Goal: Task Accomplishment & Management: Manage account settings

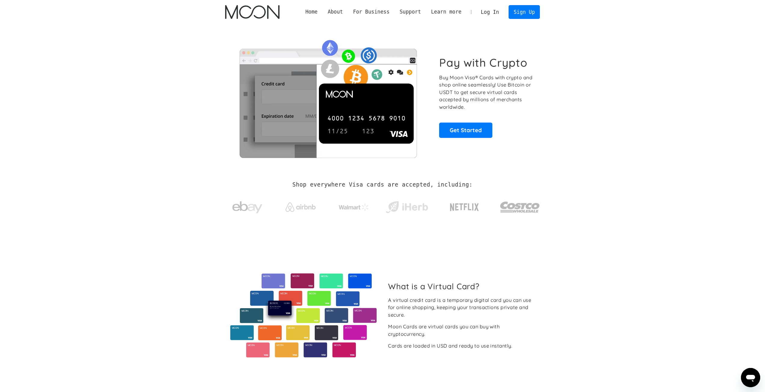
click at [488, 9] on link "Log In" at bounding box center [490, 11] width 28 height 13
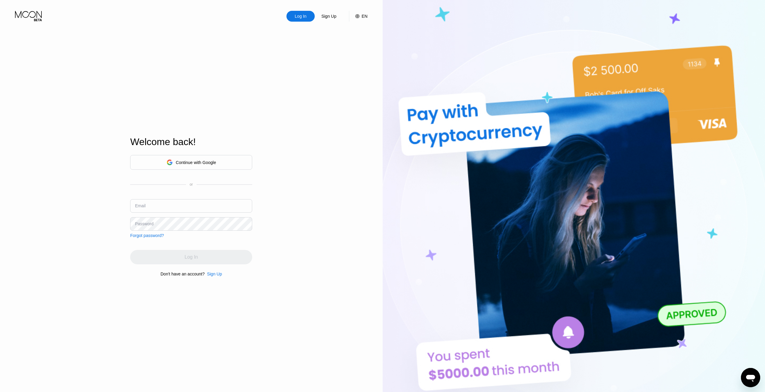
type input "[EMAIL_ADDRESS][DOMAIN_NAME]"
click at [314, 197] on div "Log In Sign Up EN Language Select an item Save Welcome back! Continue with Goog…" at bounding box center [191, 215] width 383 height 431
click at [181, 256] on div "Log In" at bounding box center [191, 257] width 122 height 14
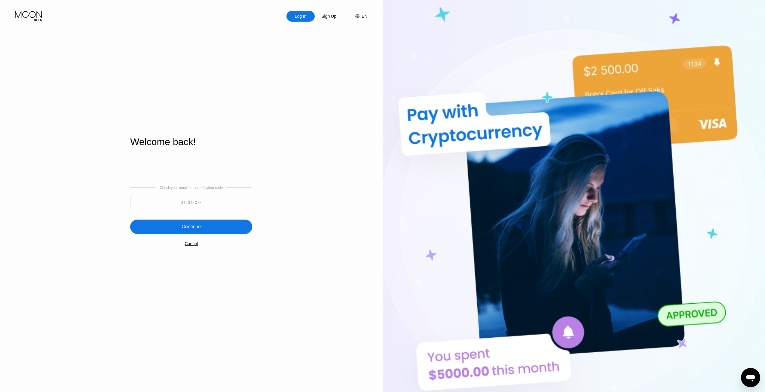
click at [198, 201] on input at bounding box center [191, 203] width 122 height 14
type input "990792"
click at [209, 230] on div "Continue" at bounding box center [191, 227] width 122 height 14
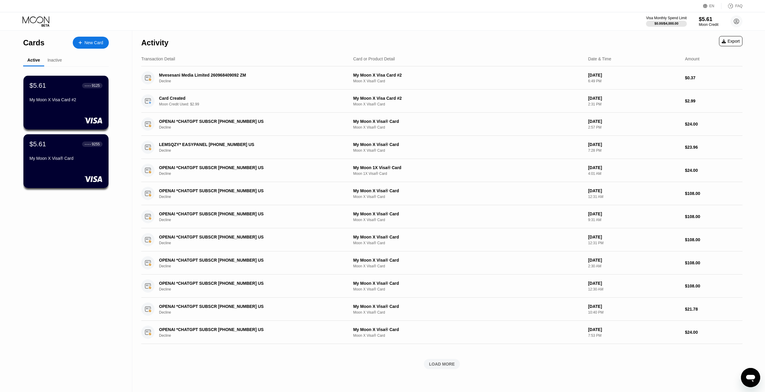
click at [58, 62] on div "Inactive" at bounding box center [54, 60] width 14 height 5
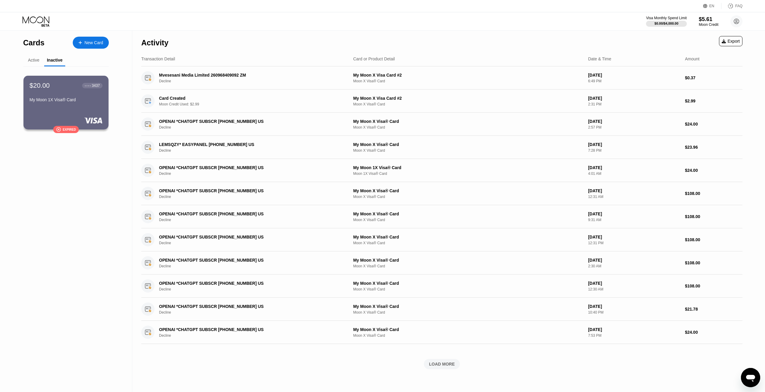
click at [42, 60] on div "Active" at bounding box center [33, 61] width 21 height 12
click at [34, 60] on div "Active" at bounding box center [33, 60] width 11 height 5
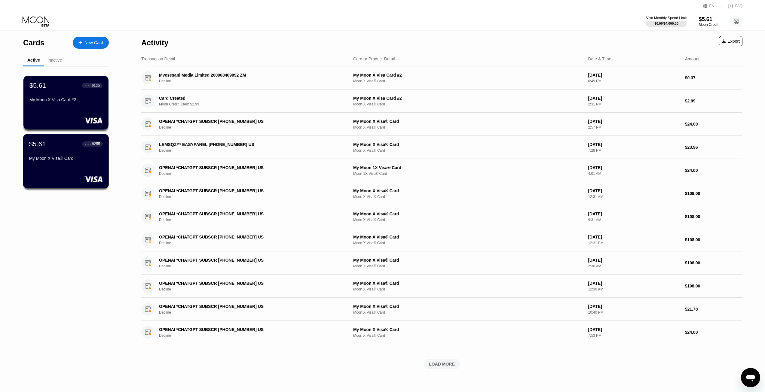
click at [95, 157] on div "$5.61 ● ● ● ● 9255 My Moon X Visa® Card" at bounding box center [66, 151] width 74 height 23
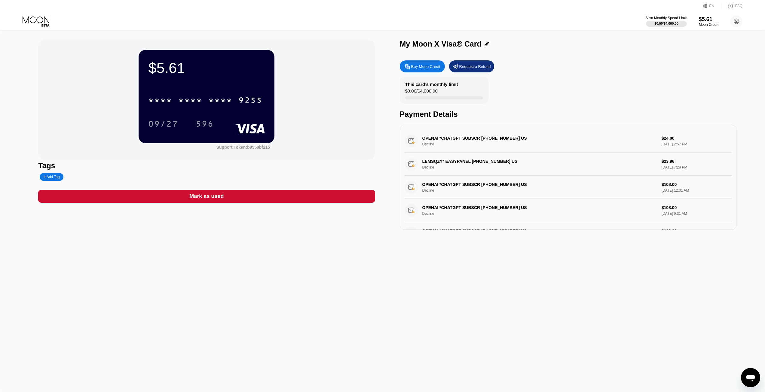
click at [201, 200] on div "Mark as used" at bounding box center [206, 196] width 34 height 7
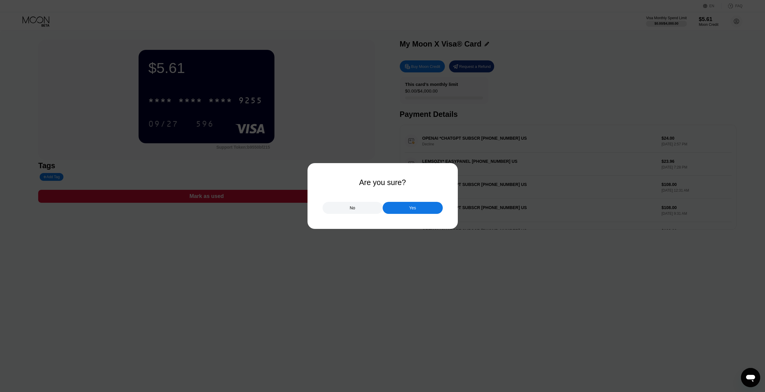
click at [412, 210] on div "Yes" at bounding box center [412, 207] width 7 height 5
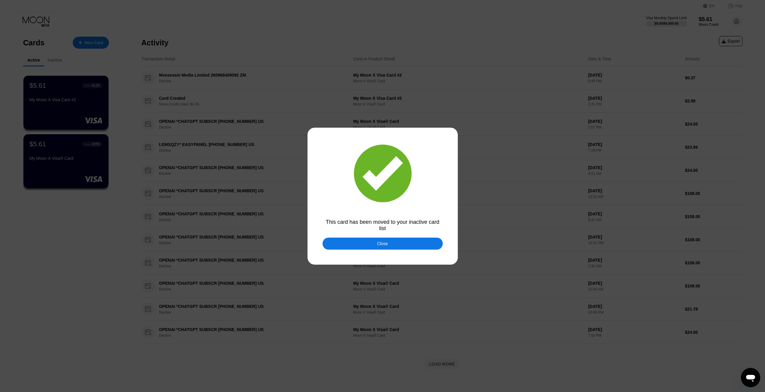
click at [395, 248] on div "Close" at bounding box center [382, 244] width 120 height 12
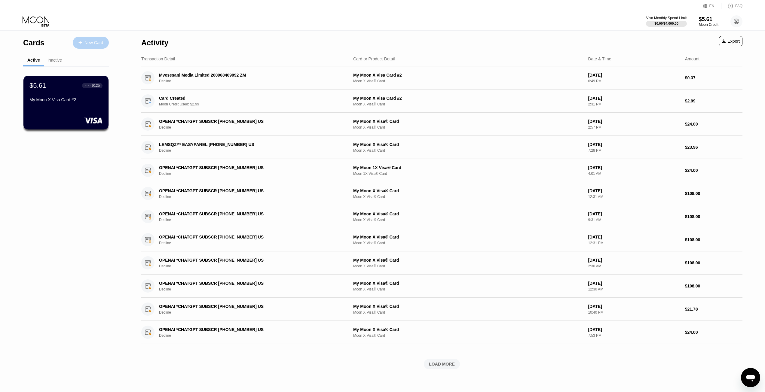
click at [94, 40] on div "New Card" at bounding box center [93, 42] width 19 height 5
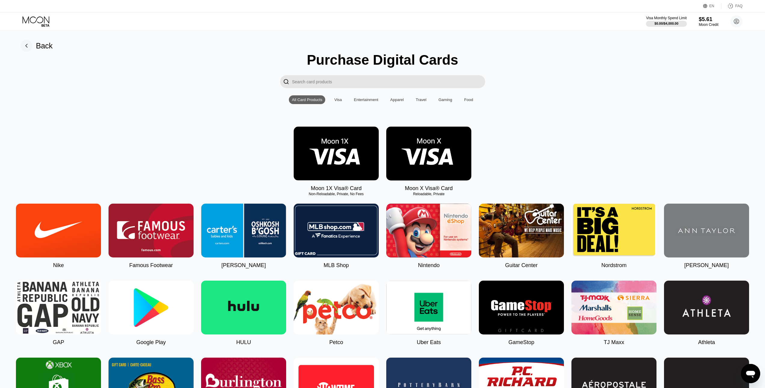
click at [22, 48] on rect at bounding box center [26, 46] width 12 height 12
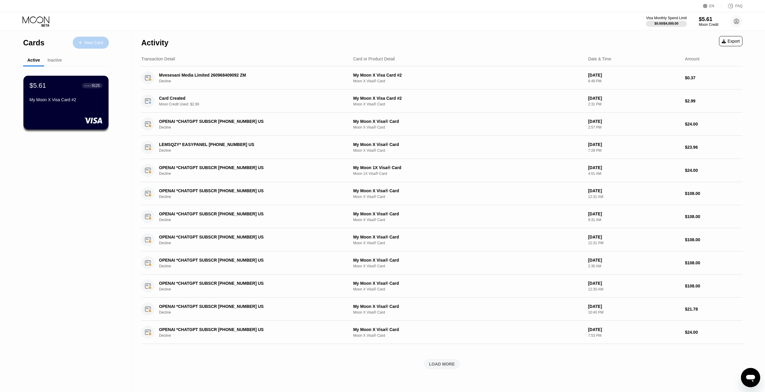
click at [91, 42] on div "New Card" at bounding box center [93, 42] width 19 height 5
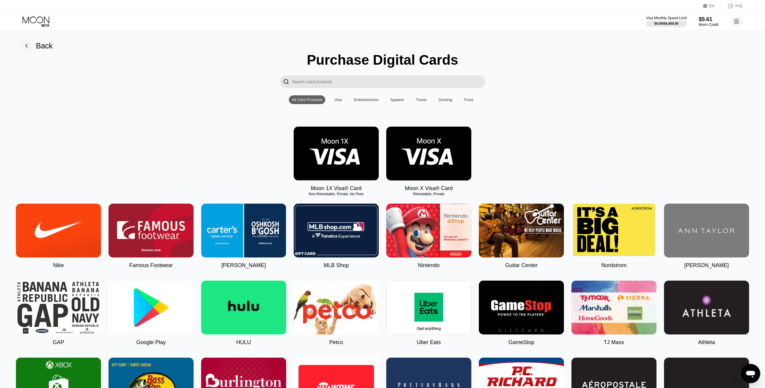
click at [430, 154] on img at bounding box center [428, 154] width 85 height 54
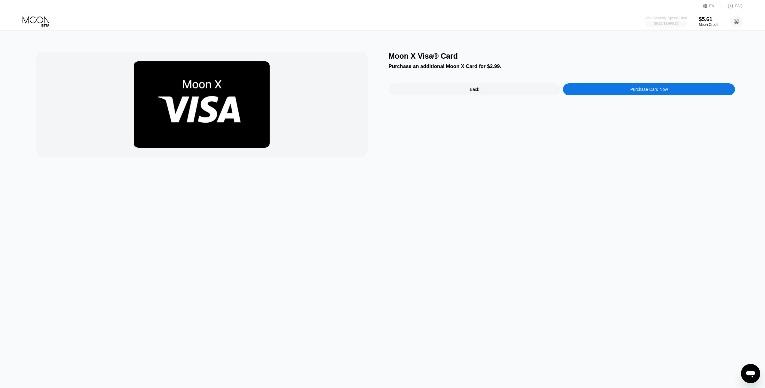
click at [681, 21] on div at bounding box center [665, 24] width 41 height 6
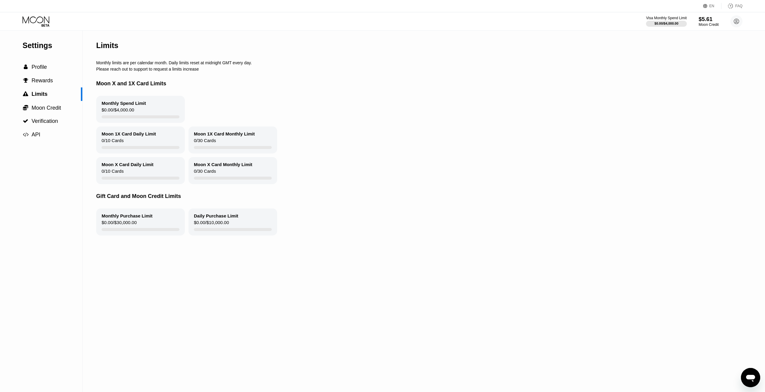
click at [706, 19] on div "$5.61" at bounding box center [708, 19] width 20 height 6
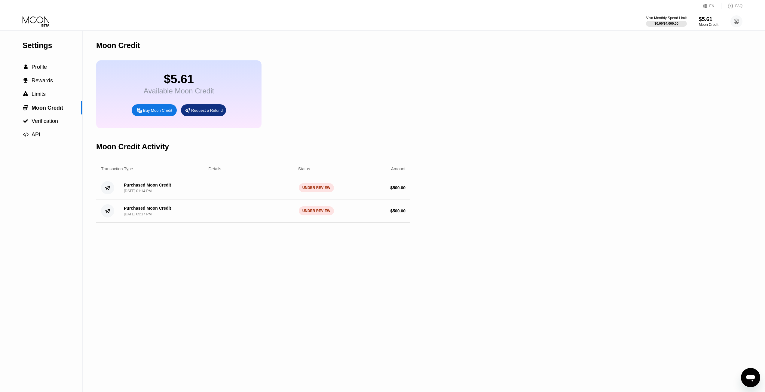
click at [471, 77] on div "Settings  Profile  Rewards  Limits  Moon Credit  Verification  API Moon C…" at bounding box center [382, 211] width 765 height 361
click at [46, 16] on div "Visa Monthly Spend Limit $0.00 / $4,000.00 $5.61 Moon Credit [EMAIL_ADDRESS][DO…" at bounding box center [382, 21] width 765 height 18
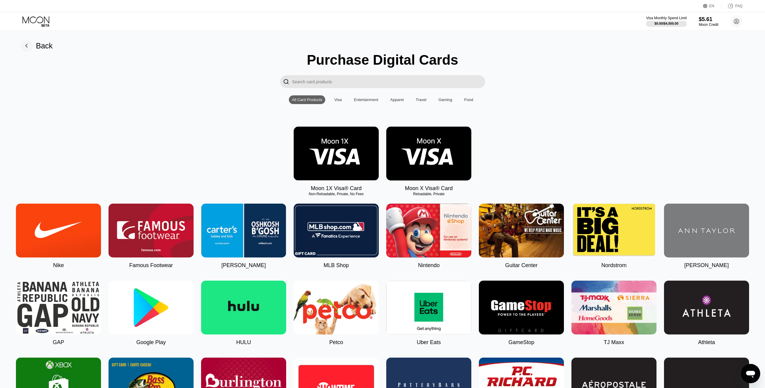
click at [32, 42] on icon at bounding box center [26, 46] width 12 height 12
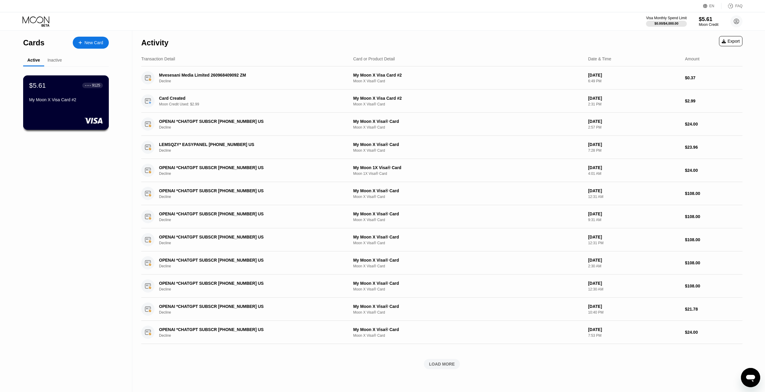
click at [80, 101] on div "My Moon X Visa Card #2" at bounding box center [66, 99] width 74 height 5
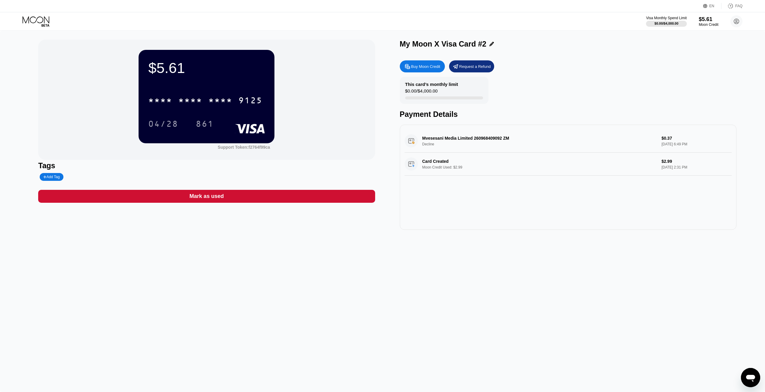
click at [430, 88] on div "This card’s monthly limit $0.00 / $4,000.00" at bounding box center [444, 90] width 89 height 27
click at [420, 93] on div "$0.00 / $4,000.00" at bounding box center [421, 92] width 32 height 8
click at [425, 82] on div "This card’s monthly limit" at bounding box center [431, 84] width 53 height 5
click at [467, 90] on div "This card’s monthly limit $0.00 / $4,000.00" at bounding box center [444, 90] width 89 height 27
drag, startPoint x: 434, startPoint y: 89, endPoint x: 418, endPoint y: 88, distance: 16.3
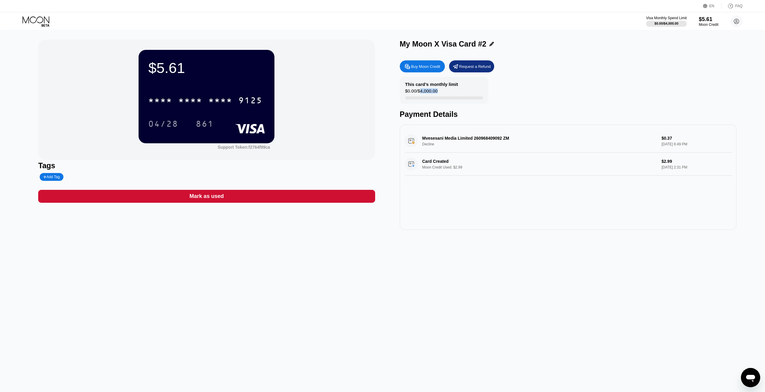
click at [418, 88] on div "This card’s monthly limit $0.00 / $4,000.00" at bounding box center [444, 90] width 89 height 27
click at [417, 87] on div "This card’s monthly limit" at bounding box center [431, 84] width 53 height 5
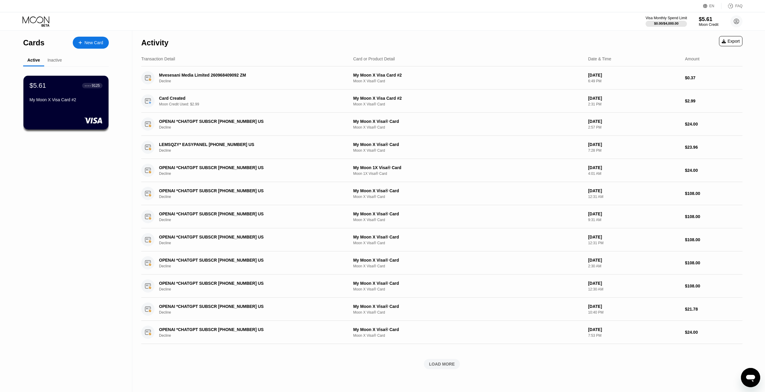
click at [675, 20] on div "Visa Monthly Spend Limit" at bounding box center [665, 18] width 41 height 4
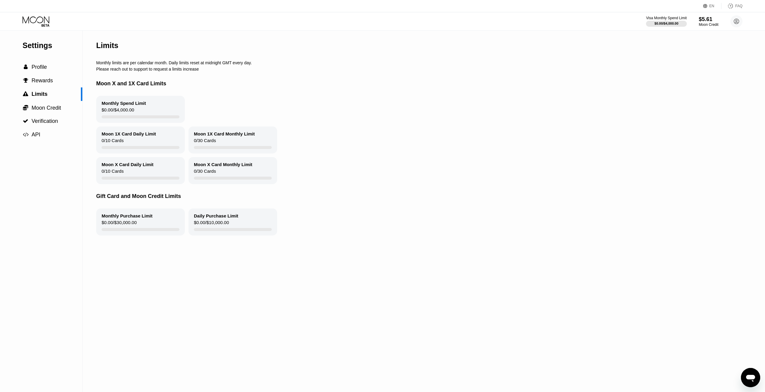
click at [136, 136] on div "Moon 1X Card Daily Limit" at bounding box center [129, 133] width 54 height 5
click at [123, 143] on div "0 / 10 Cards" at bounding box center [113, 142] width 22 height 8
drag, startPoint x: 120, startPoint y: 145, endPoint x: 102, endPoint y: 144, distance: 18.0
click at [103, 145] on div "0 / 10 Cards" at bounding box center [113, 142] width 22 height 8
click at [102, 144] on div "0 / 10 Cards" at bounding box center [113, 142] width 22 height 8
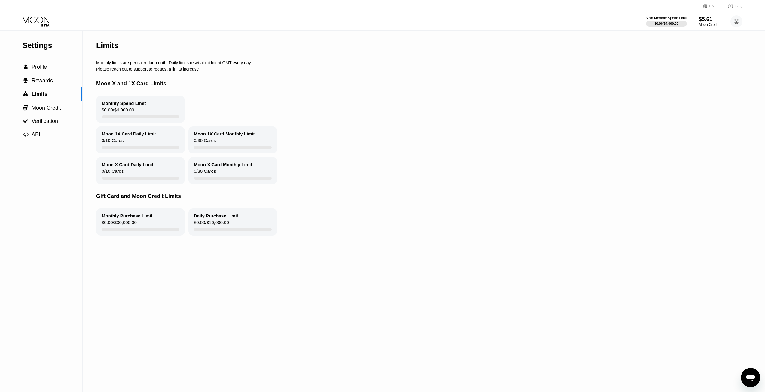
drag, startPoint x: 111, startPoint y: 136, endPoint x: 134, endPoint y: 137, distance: 22.9
click at [131, 136] on div "Moon 1X Card Daily Limit" at bounding box center [129, 133] width 54 height 5
click at [134, 136] on div "Moon 1X Card Daily Limit" at bounding box center [129, 133] width 54 height 5
drag, startPoint x: 130, startPoint y: 148, endPoint x: 97, endPoint y: 145, distance: 33.1
click at [97, 145] on div "Moon 1X Card Daily Limit 0 / 10 Cards" at bounding box center [140, 140] width 89 height 27
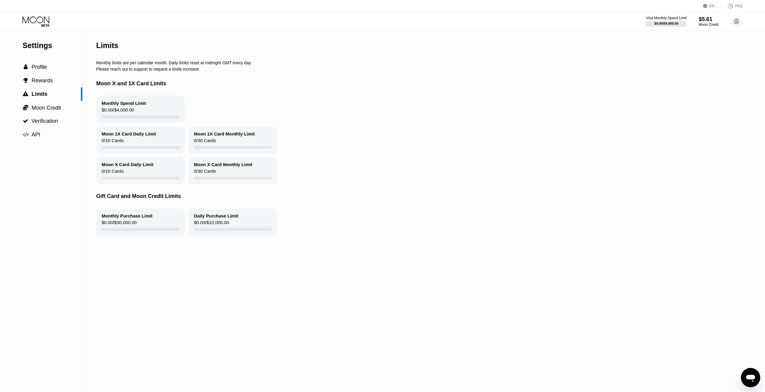
drag, startPoint x: 97, startPoint y: 145, endPoint x: 126, endPoint y: 149, distance: 29.0
click at [126, 149] on div "Moon 1X Card Daily Limit 0 / 10 Cards" at bounding box center [140, 140] width 89 height 27
drag, startPoint x: 102, startPoint y: 147, endPoint x: 97, endPoint y: 147, distance: 5.1
click at [97, 147] on div "Moon 1X Card Daily Limit 0 / 10 Cards" at bounding box center [140, 140] width 89 height 27
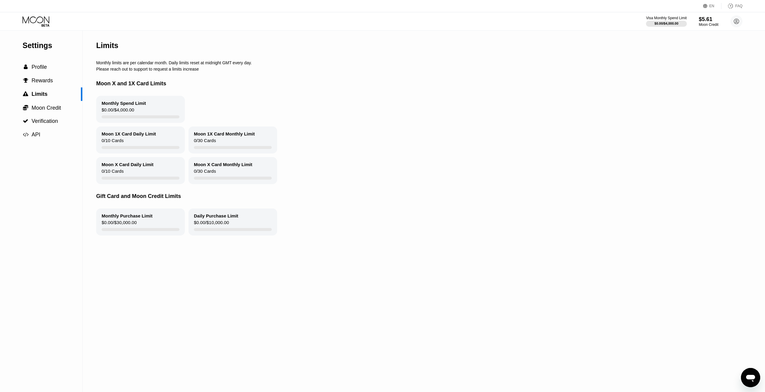
click at [120, 146] on div "0 / 10 Cards" at bounding box center [113, 142] width 22 height 8
drag, startPoint x: 123, startPoint y: 146, endPoint x: 109, endPoint y: 146, distance: 14.4
click at [110, 146] on div "Moon 1X Card Daily Limit 0 / 10 Cards" at bounding box center [140, 140] width 89 height 27
click at [109, 146] on div "0 / 10 Cards" at bounding box center [113, 142] width 22 height 8
click at [130, 224] on div "Monthly Purchase Limit $0.00 / $30,000.00" at bounding box center [140, 222] width 89 height 27
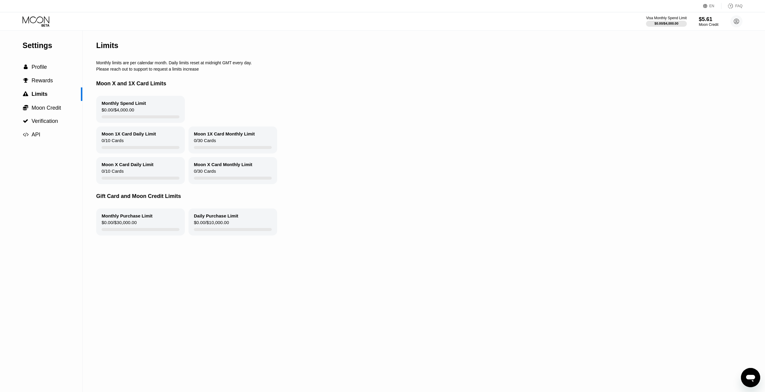
click at [129, 218] on div "Monthly Purchase Limit" at bounding box center [127, 215] width 51 height 5
click at [135, 112] on div "Monthly Spend Limit $0.00 / $4,000.00" at bounding box center [140, 109] width 89 height 27
click at [148, 110] on div "Monthly Spend Limit $0.00 / $4,000.00" at bounding box center [140, 109] width 89 height 27
click at [49, 109] on span "Moon Credit" at bounding box center [46, 108] width 29 height 6
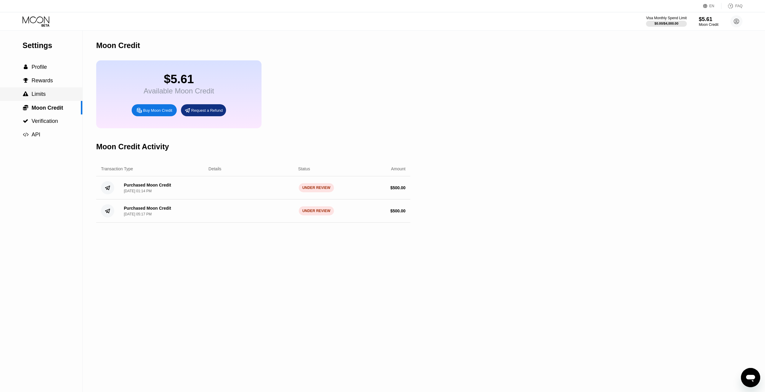
click at [52, 96] on div " Limits" at bounding box center [41, 94] width 82 height 6
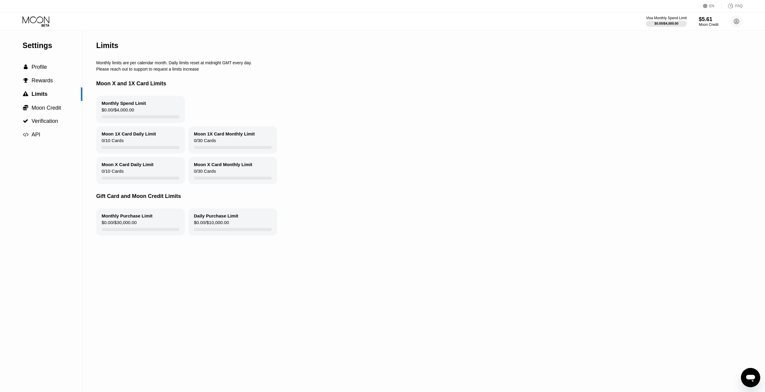
click at [434, 209] on div "Gift Card and Moon Credit Limits" at bounding box center [402, 196] width 612 height 24
